Goal: Information Seeking & Learning: Learn about a topic

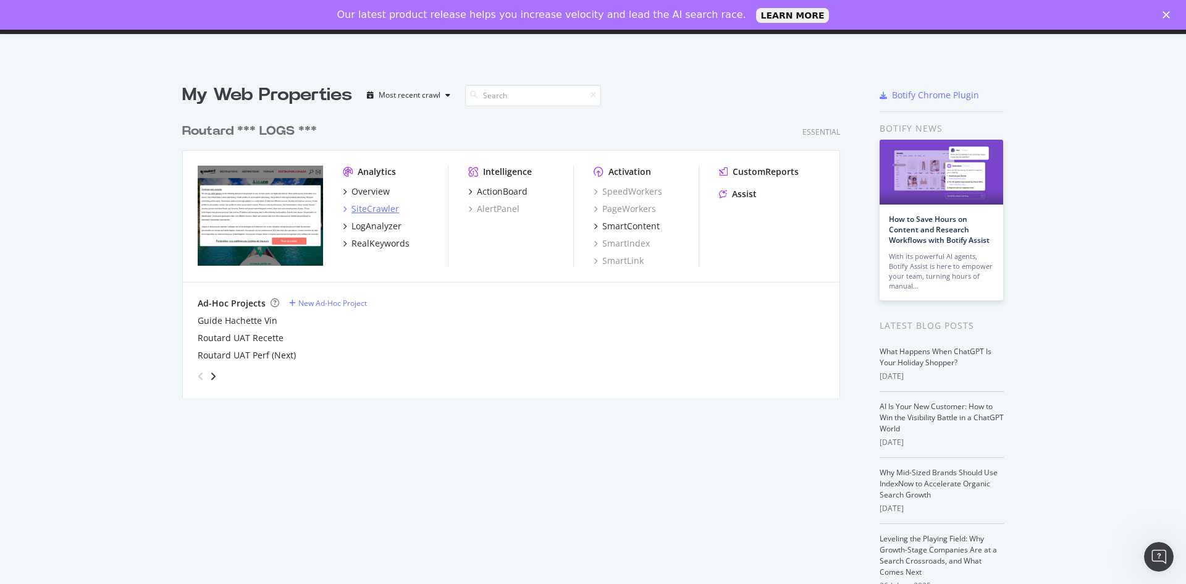
click at [368, 211] on div "SiteCrawler" at bounding box center [375, 209] width 48 height 12
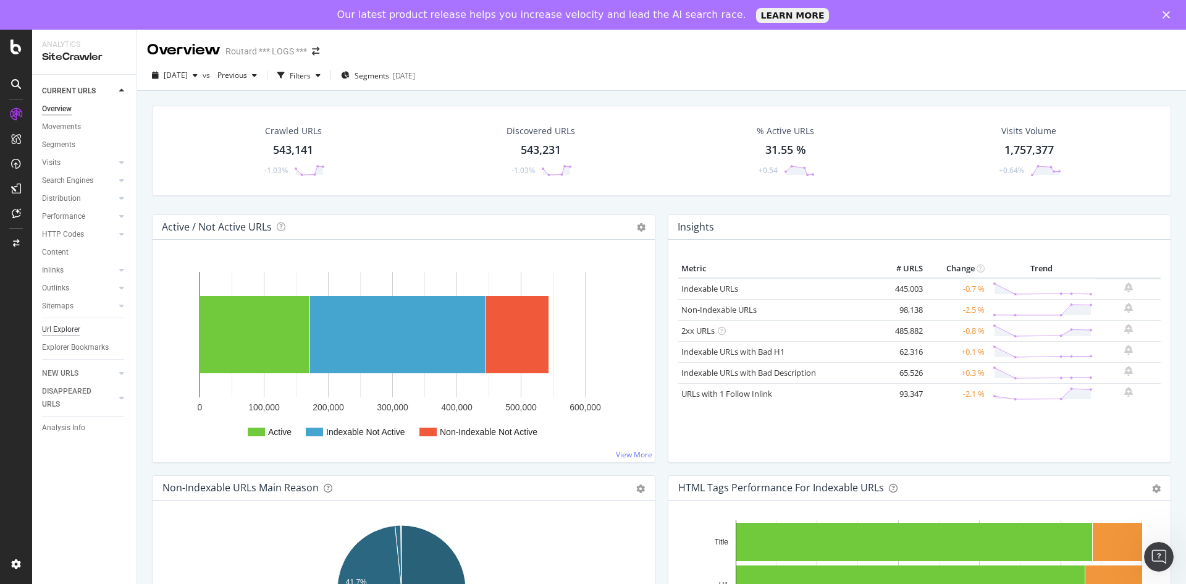
click at [68, 327] on div "Url Explorer" at bounding box center [61, 329] width 38 height 13
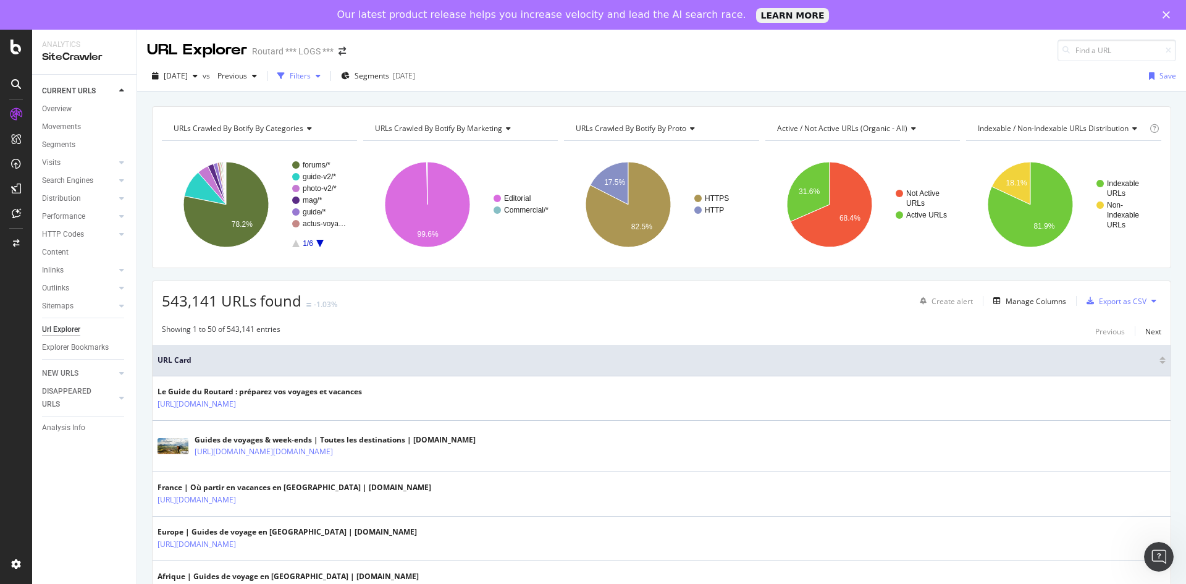
click at [311, 72] on div "Filters" at bounding box center [300, 75] width 21 height 10
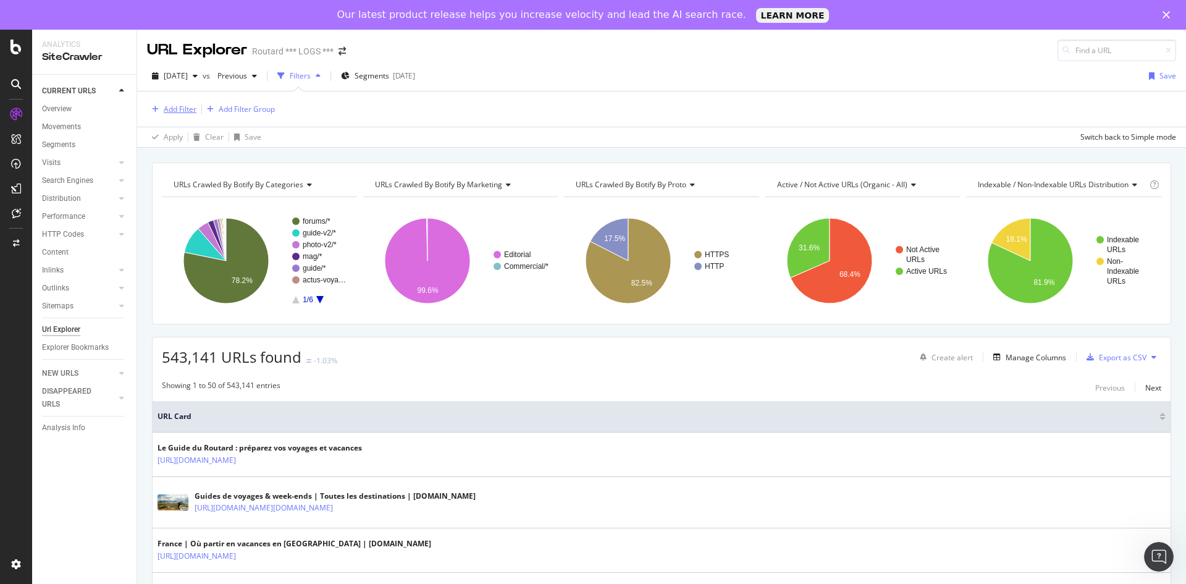
click at [182, 107] on div "Add Filter" at bounding box center [180, 109] width 33 height 10
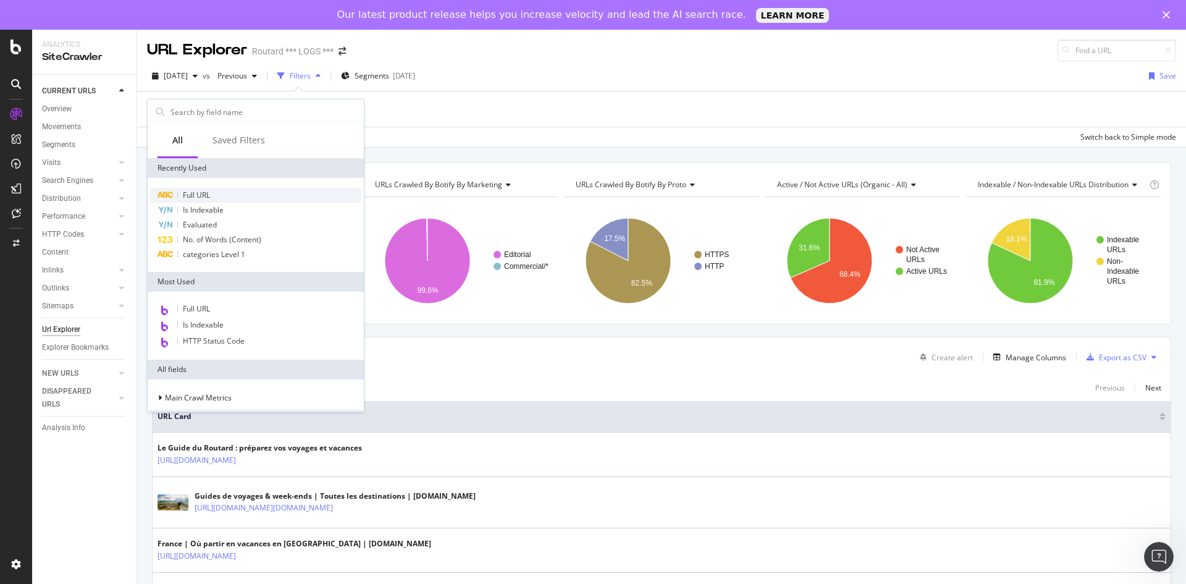
click at [203, 195] on span "Full URL" at bounding box center [196, 195] width 27 height 10
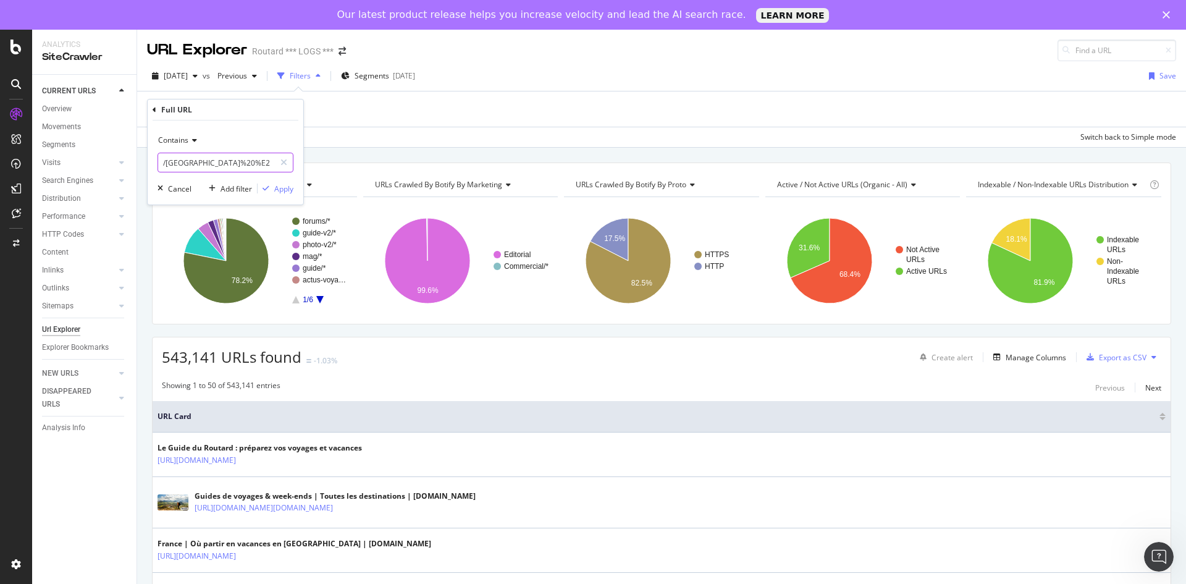
click at [217, 159] on input "/thailande%20%E2%86%92%20" at bounding box center [216, 163] width 117 height 20
paste input "https://www.routard.com/fr/guide/ameriques/etats-unis/new-york"
paste input "europe/italie"
drag, startPoint x: 195, startPoint y: 163, endPoint x: -8, endPoint y: 167, distance: 202.6
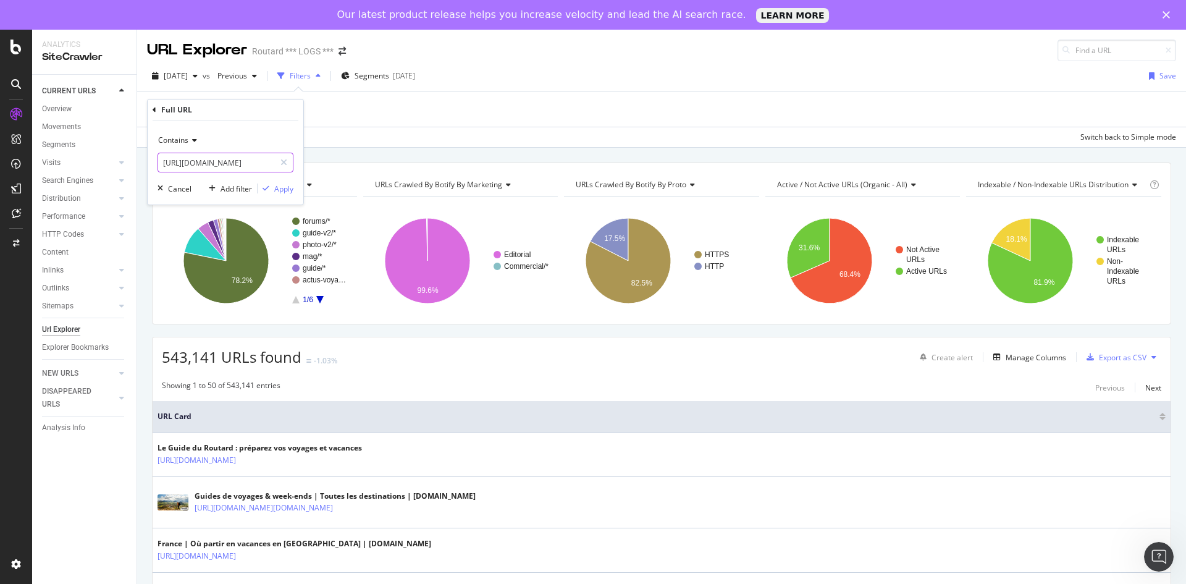
click at [0, 167] on html "Analytics SiteCrawler CURRENT URLS Overview Movements Segments Visits Analysis …" at bounding box center [593, 292] width 1186 height 584
type input "/fr/guide/europe/italie"
click at [283, 190] on div "Apply" at bounding box center [283, 188] width 19 height 10
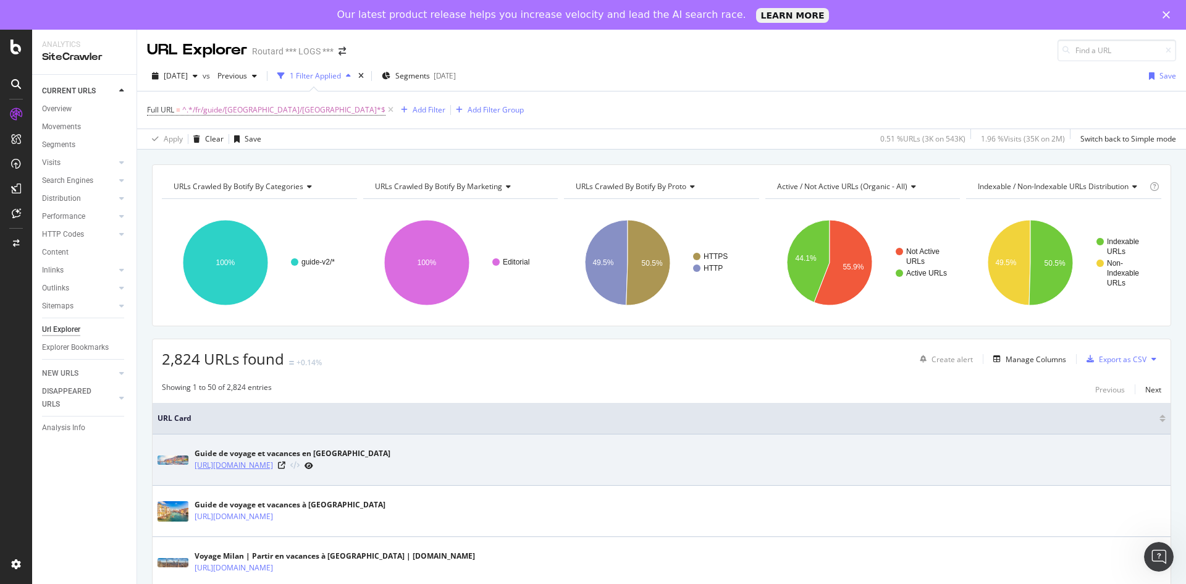
click at [273, 465] on link "[URL][DOMAIN_NAME]" at bounding box center [234, 465] width 78 height 12
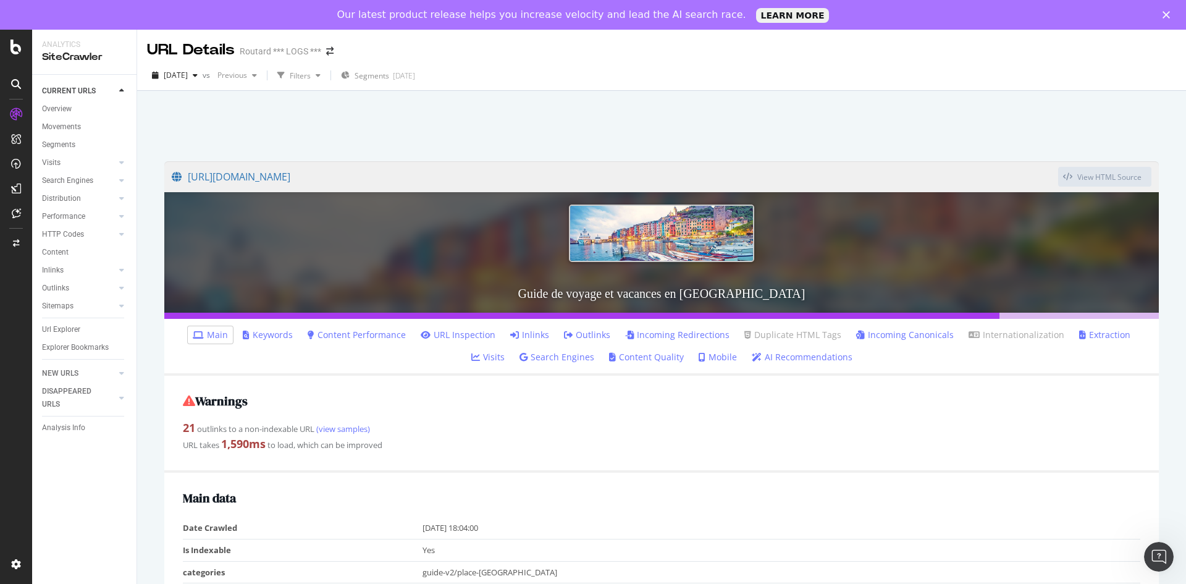
click at [565, 337] on link "Outlinks" at bounding box center [587, 335] width 46 height 12
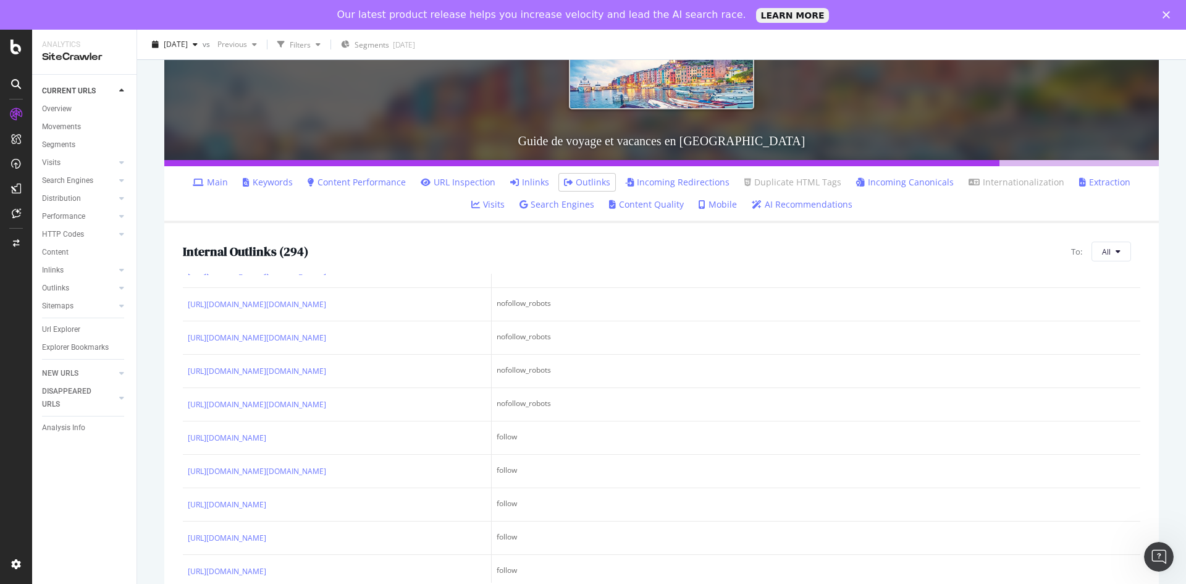
scroll to position [432, 0]
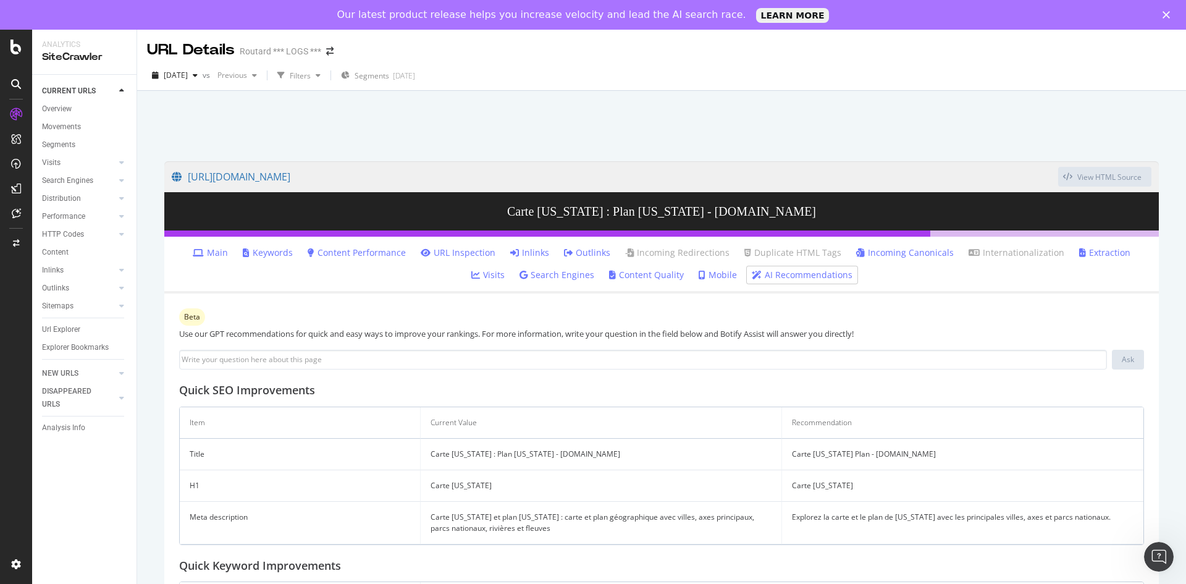
scroll to position [68, 0]
